Goal: Task Accomplishment & Management: Use online tool/utility

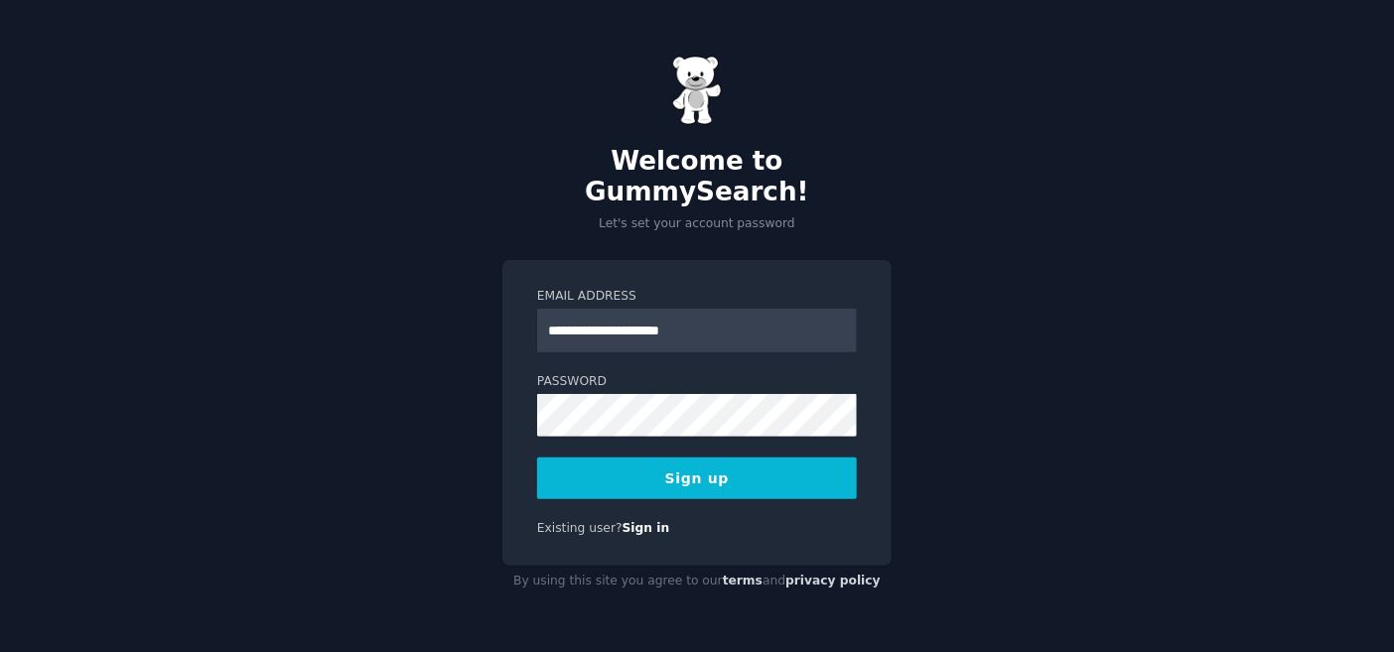
type input "**********"
click at [537, 458] on button "Sign up" at bounding box center [697, 479] width 320 height 42
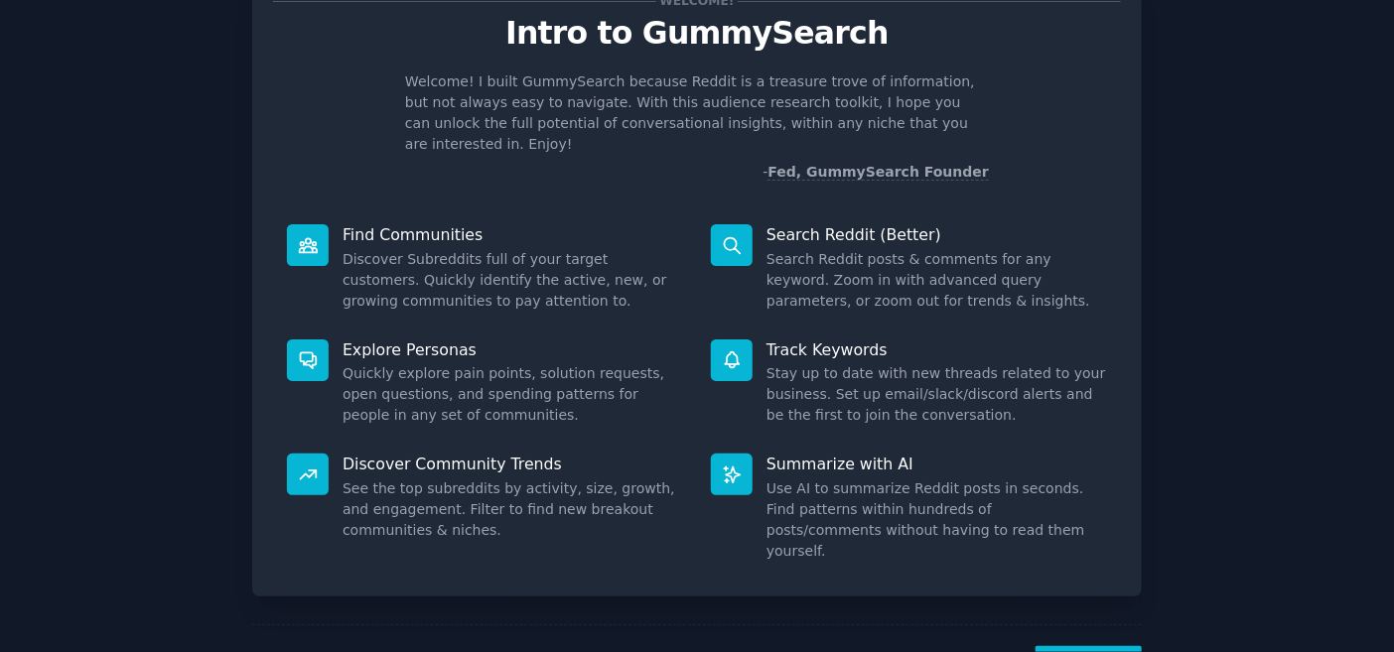
scroll to position [124, 0]
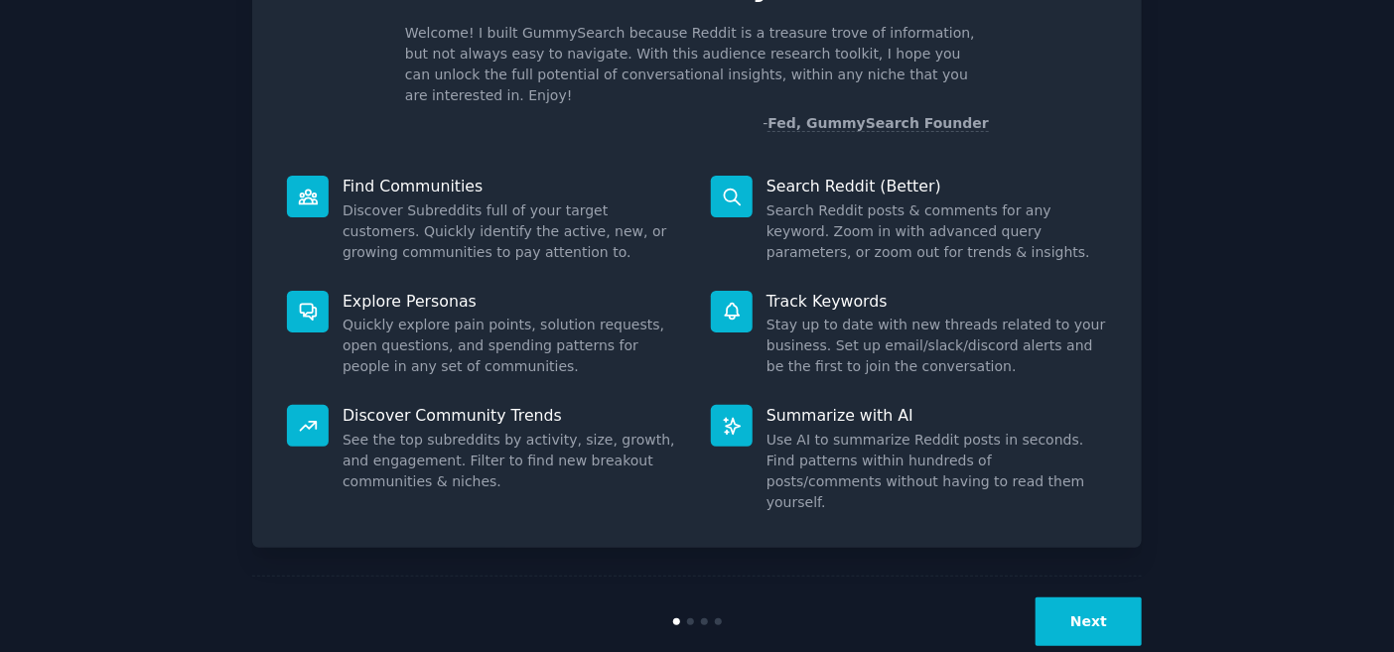
click at [1109, 598] on button "Next" at bounding box center [1089, 622] width 106 height 49
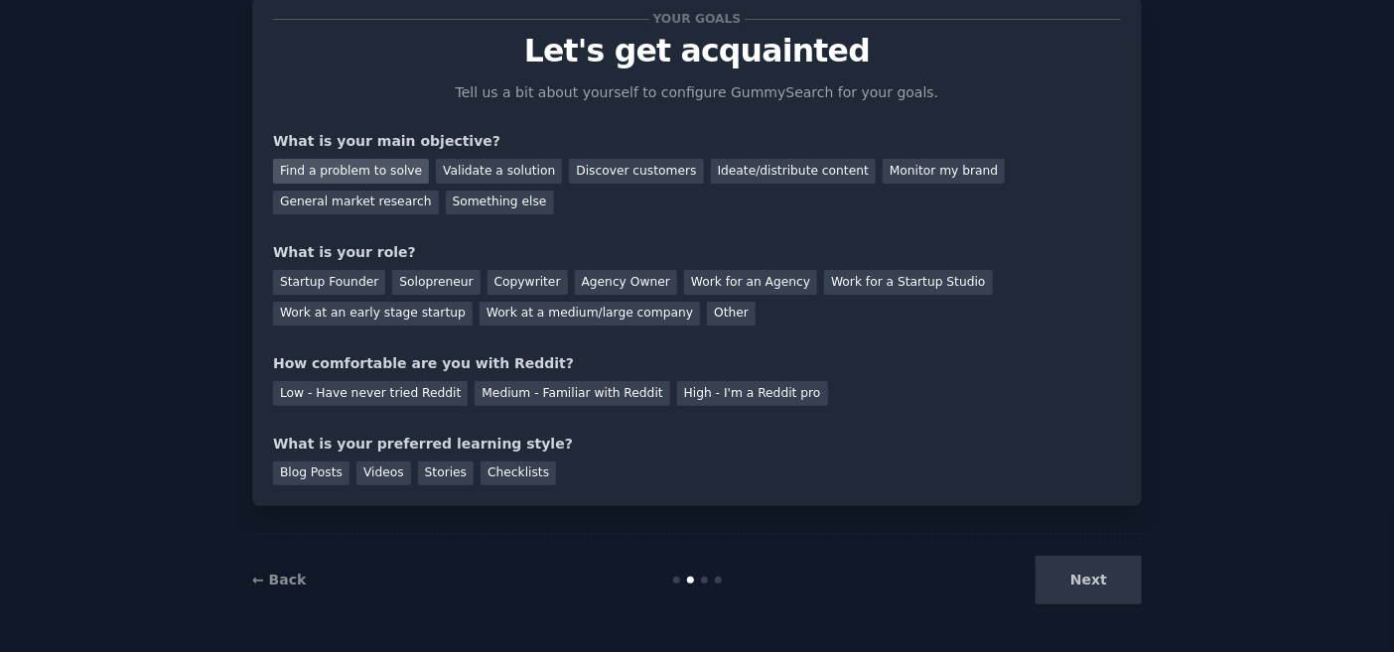
click at [385, 175] on div "Find a problem to solve" at bounding box center [351, 171] width 156 height 25
click at [507, 174] on div "Validate a solution" at bounding box center [499, 171] width 126 height 25
click at [388, 164] on div "Find a problem to solve" at bounding box center [351, 171] width 156 height 25
click at [439, 191] on div "General market research" at bounding box center [356, 203] width 166 height 25
click at [365, 165] on div "Find a problem to solve" at bounding box center [351, 171] width 156 height 25
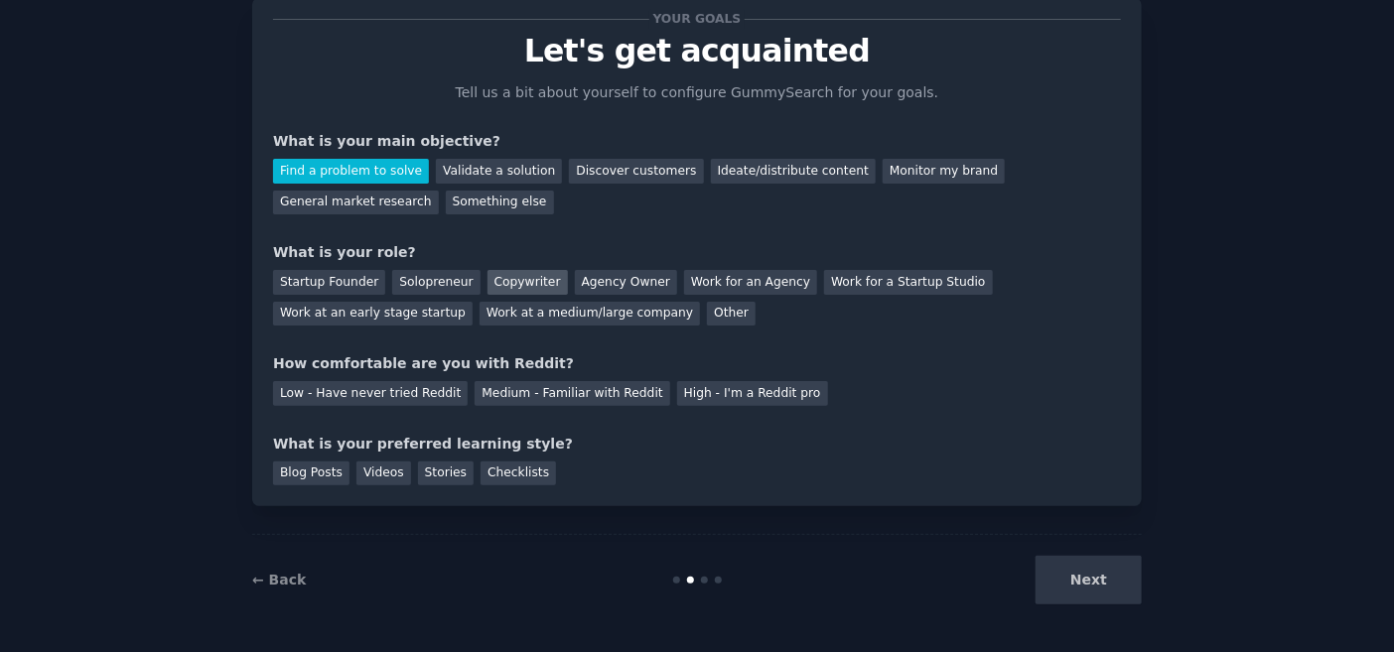
click at [504, 278] on div "Copywriter" at bounding box center [528, 282] width 80 height 25
click at [550, 399] on div "Medium - Familiar with Reddit" at bounding box center [572, 393] width 195 height 25
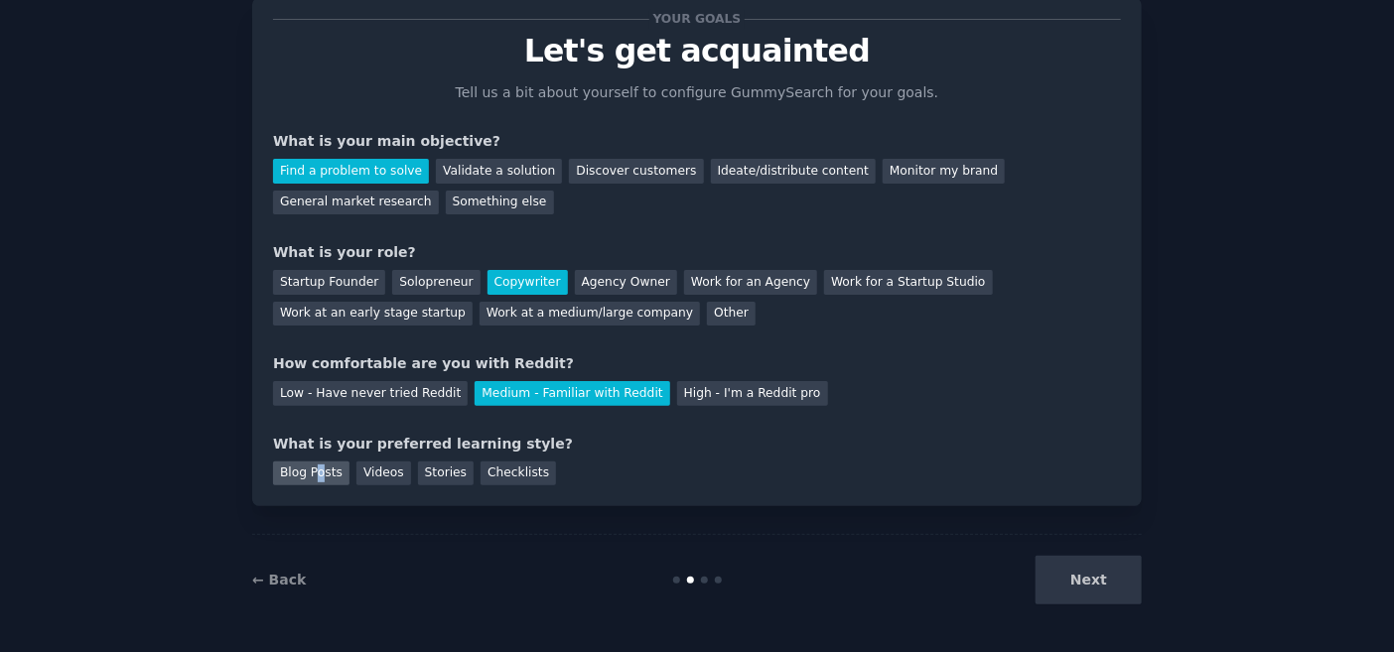
click at [315, 467] on div "Blog Posts" at bounding box center [311, 474] width 76 height 25
click at [381, 472] on div "Videos" at bounding box center [383, 474] width 55 height 25
click at [311, 463] on div "Blog Posts" at bounding box center [311, 474] width 76 height 25
click at [1104, 577] on button "Next" at bounding box center [1089, 580] width 106 height 49
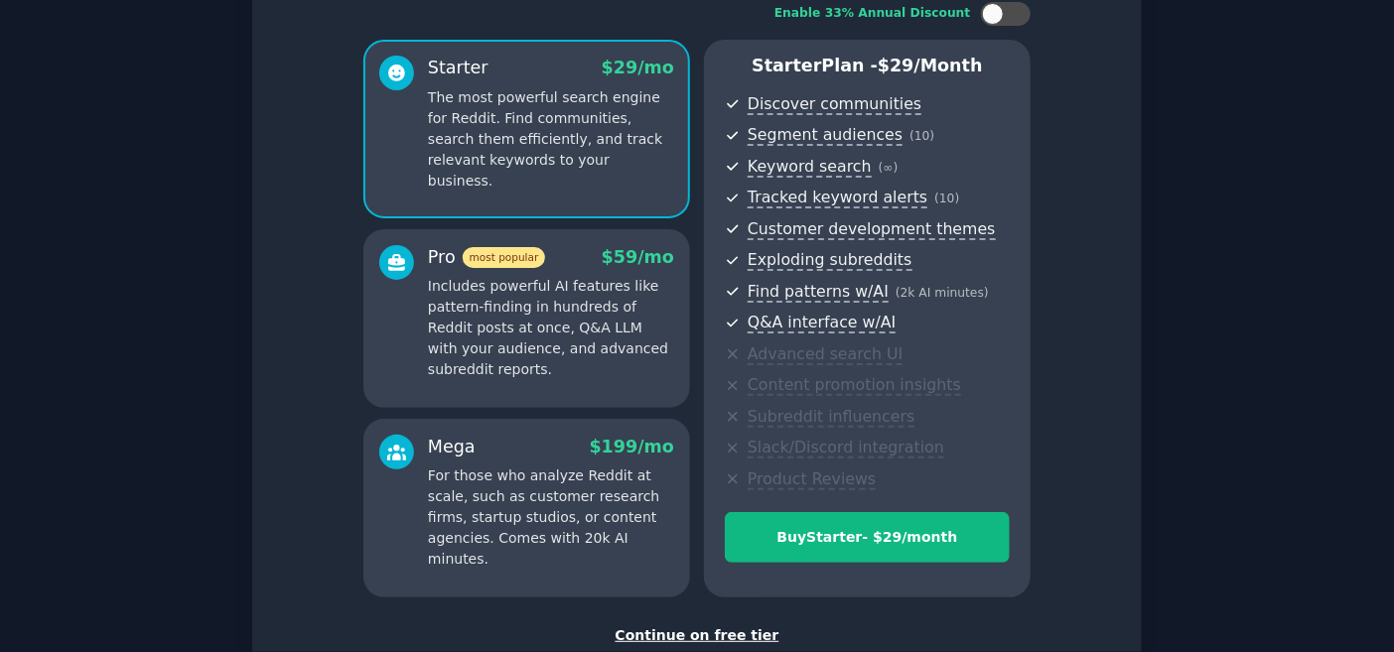
scroll to position [270, 0]
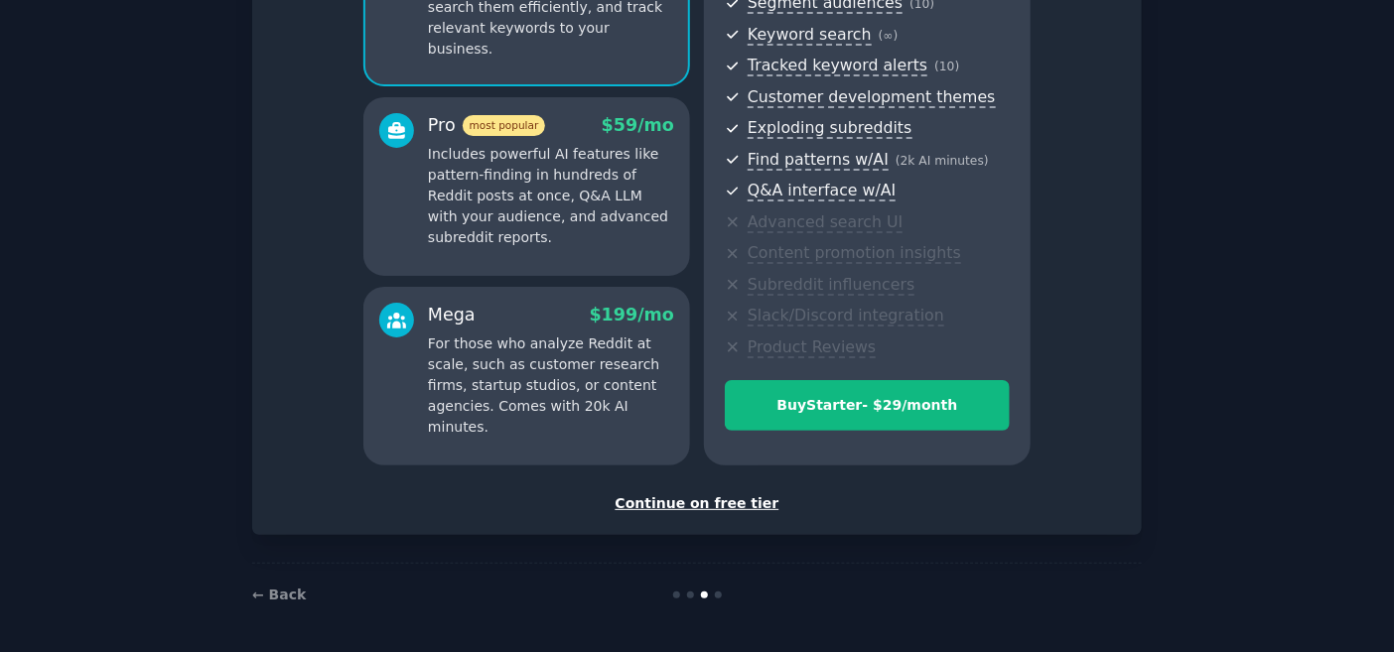
click at [702, 508] on div "Continue on free tier" at bounding box center [697, 503] width 848 height 21
